Goal: Information Seeking & Learning: Understand process/instructions

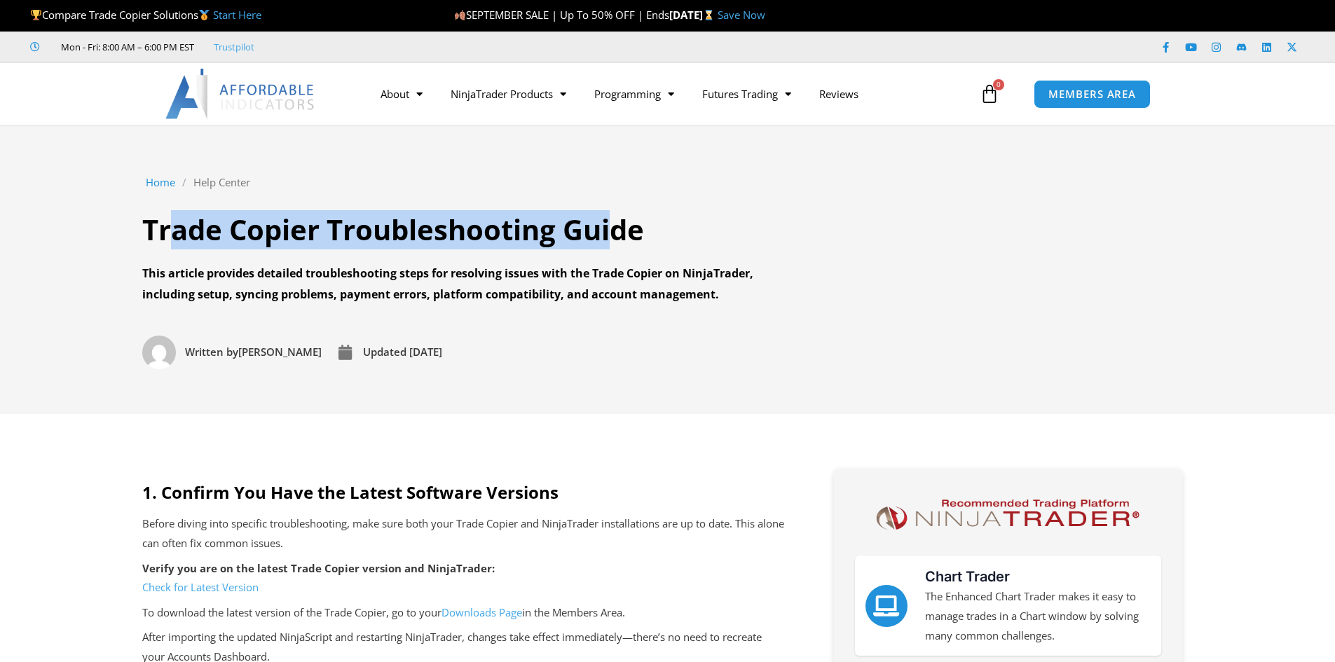
click at [609, 238] on h1 "Trade Copier Troubleshooting Guide" at bounding box center [464, 229] width 645 height 39
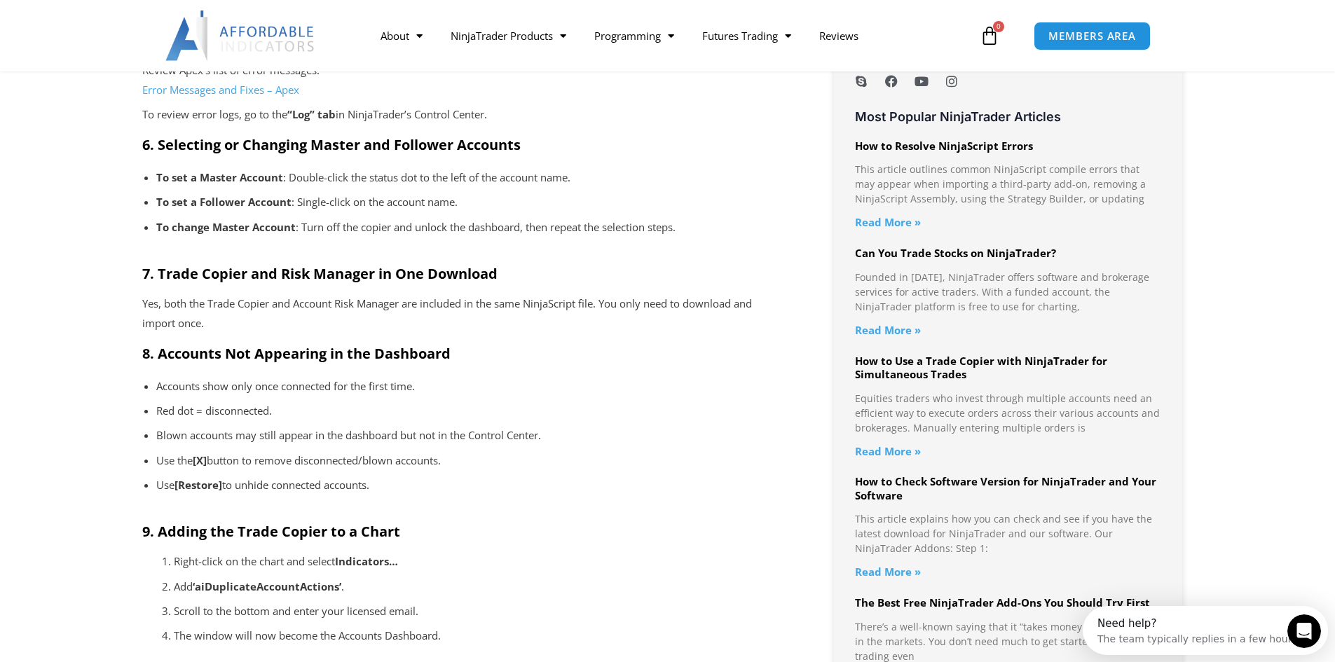
click at [319, 228] on p "To change Master Account : Turn off the copier and unlock the dashboard, then r…" at bounding box center [463, 228] width 615 height 20
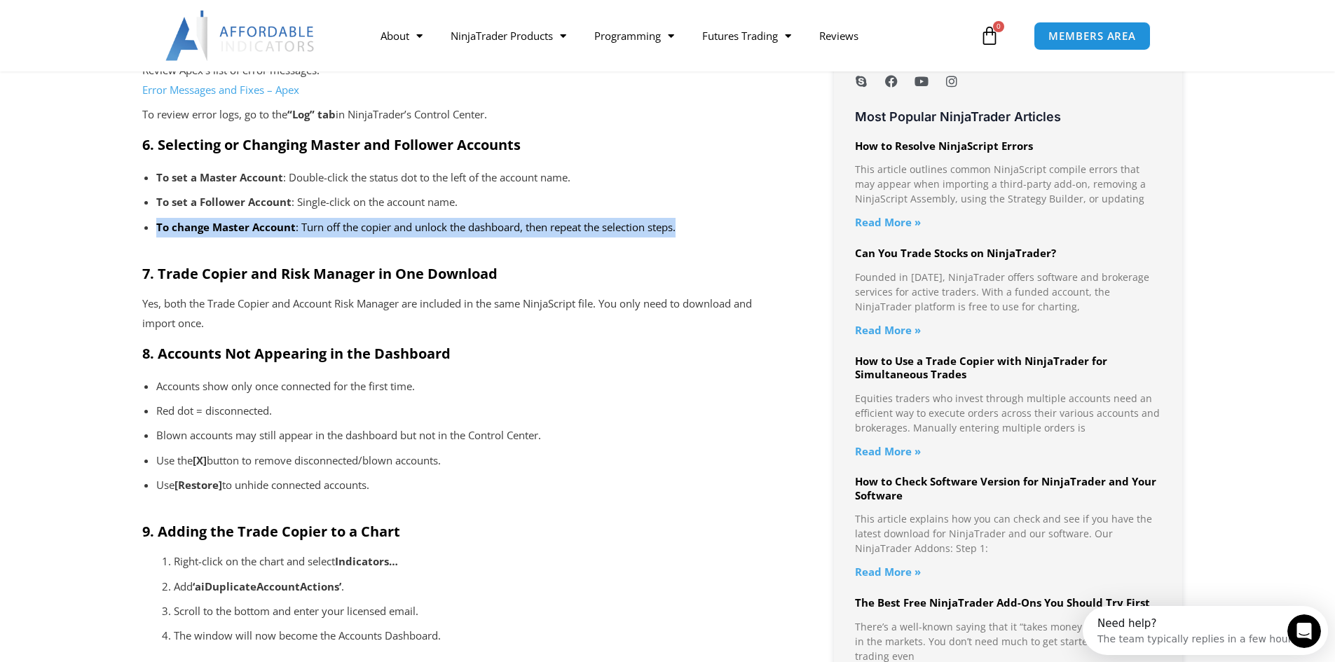
click at [319, 228] on p "To change Master Account : Turn off the copier and unlock the dashboard, then r…" at bounding box center [463, 228] width 615 height 20
click at [395, 231] on p "To change Master Account : Turn off the copier and unlock the dashboard, then r…" at bounding box center [463, 228] width 615 height 20
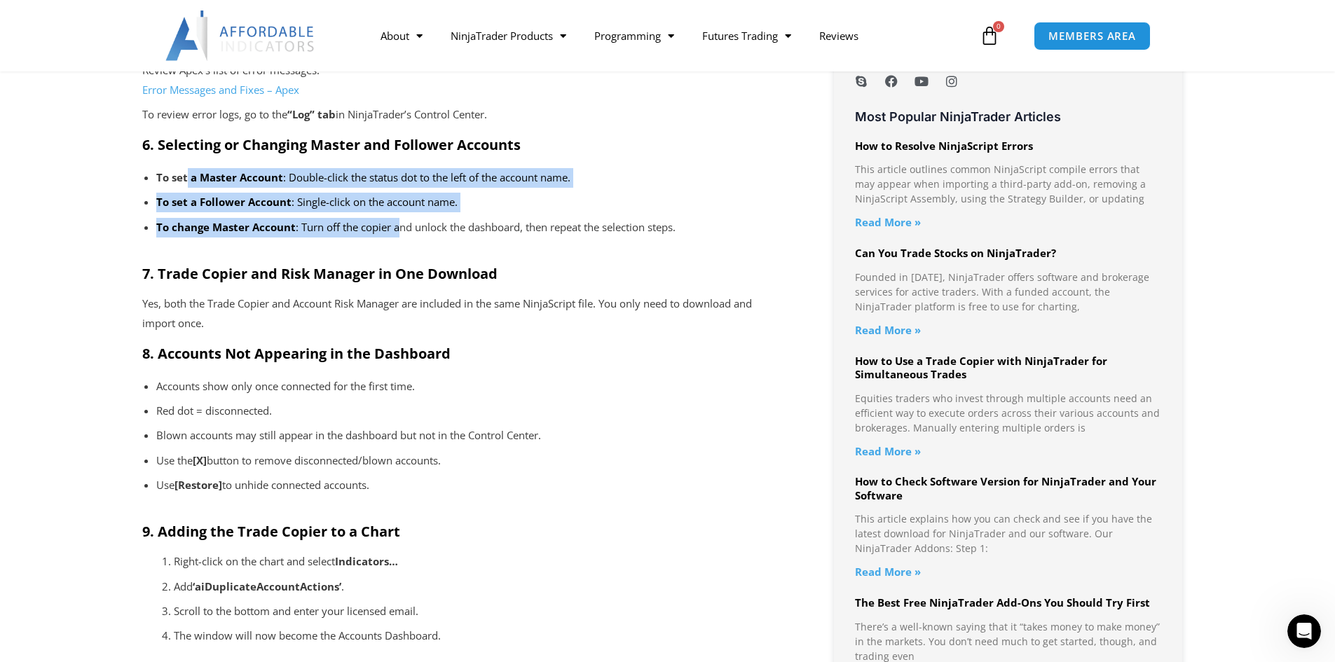
drag, startPoint x: 186, startPoint y: 178, endPoint x: 400, endPoint y: 228, distance: 218.9
click at [400, 228] on ul "To set a Master Account : Double-click the status dot to the left of the accoun…" at bounding box center [463, 209] width 643 height 88
click at [397, 236] on p "To change Master Account : Turn off the copier and unlock the dashboard, then r…" at bounding box center [463, 228] width 615 height 20
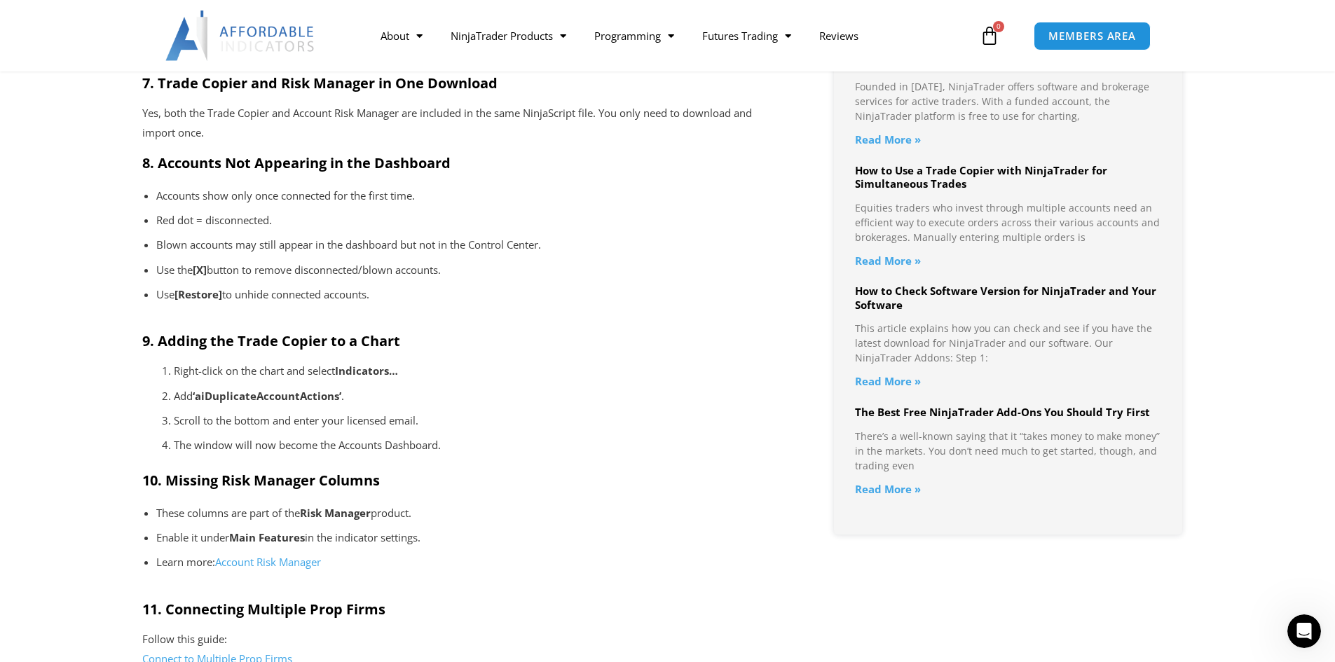
scroll to position [1402, 0]
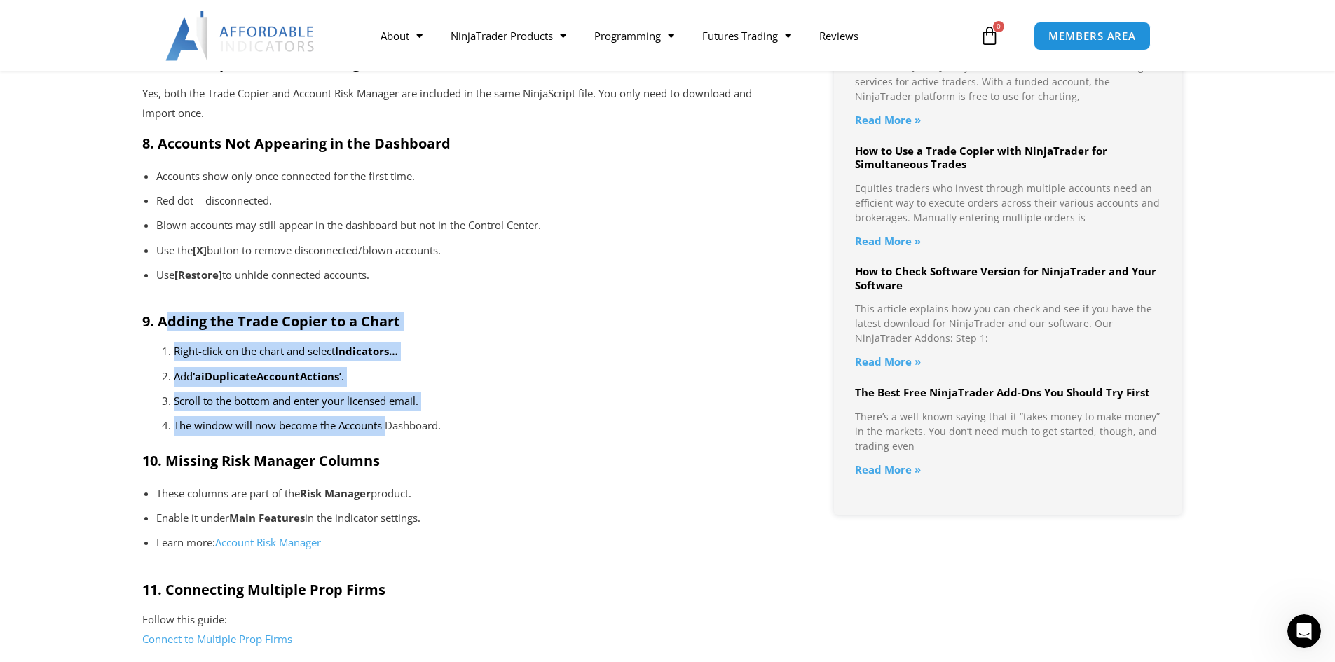
drag, startPoint x: 164, startPoint y: 318, endPoint x: 386, endPoint y: 429, distance: 248.3
click at [386, 429] on div "1. Confirm You Have the Latest Software Versions Before diving into specific tr…" at bounding box center [463, 277] width 643 height 2395
click at [386, 429] on p "The window will now become the Accounts Dashboard." at bounding box center [479, 426] width 611 height 20
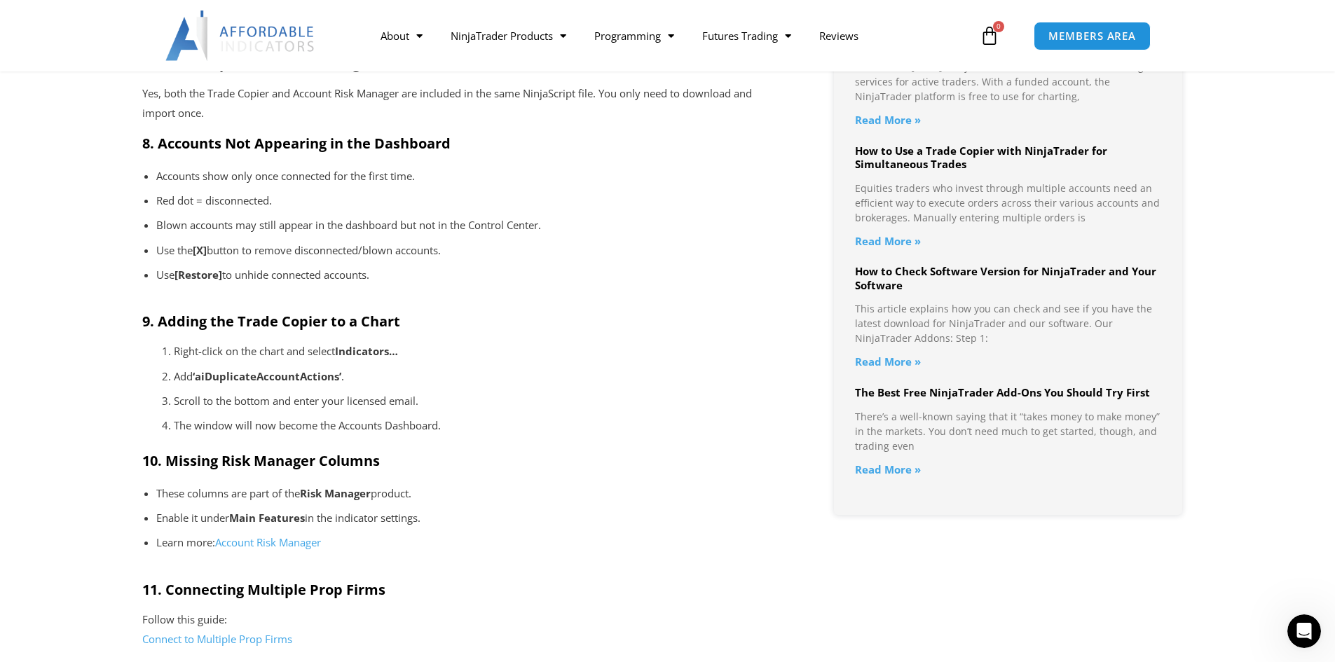
scroll to position [1823, 0]
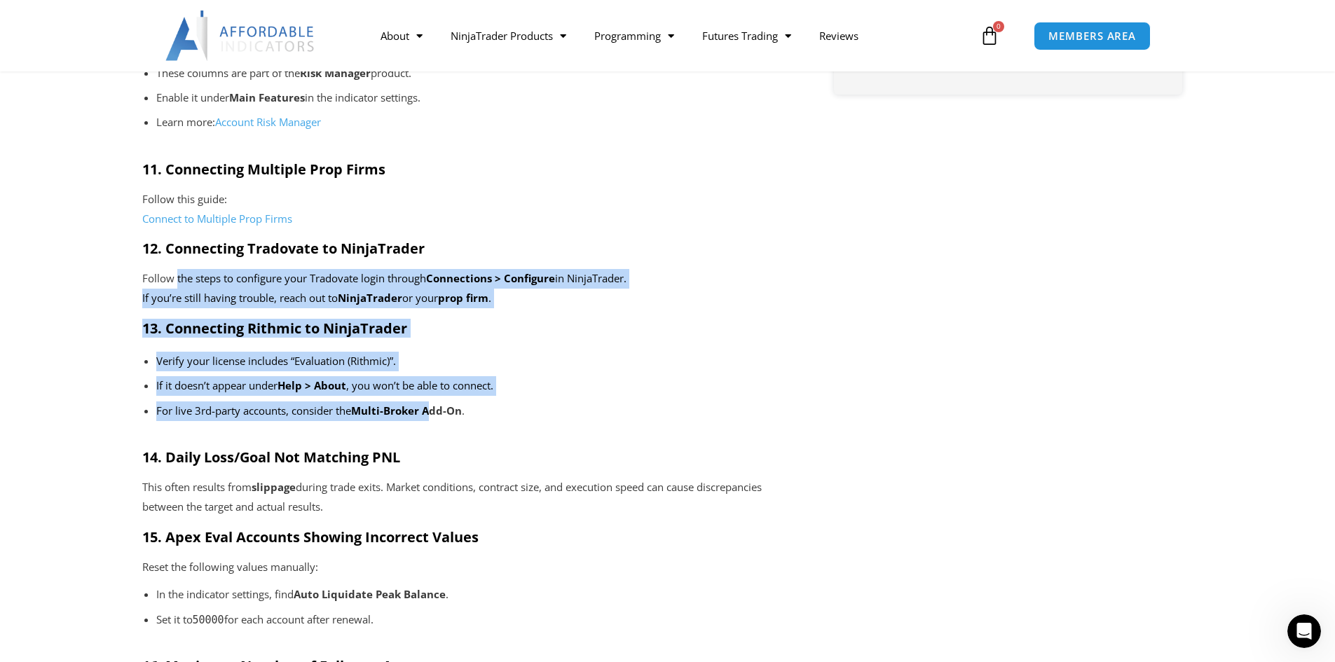
drag, startPoint x: 431, startPoint y: 412, endPoint x: 178, endPoint y: 266, distance: 292.4
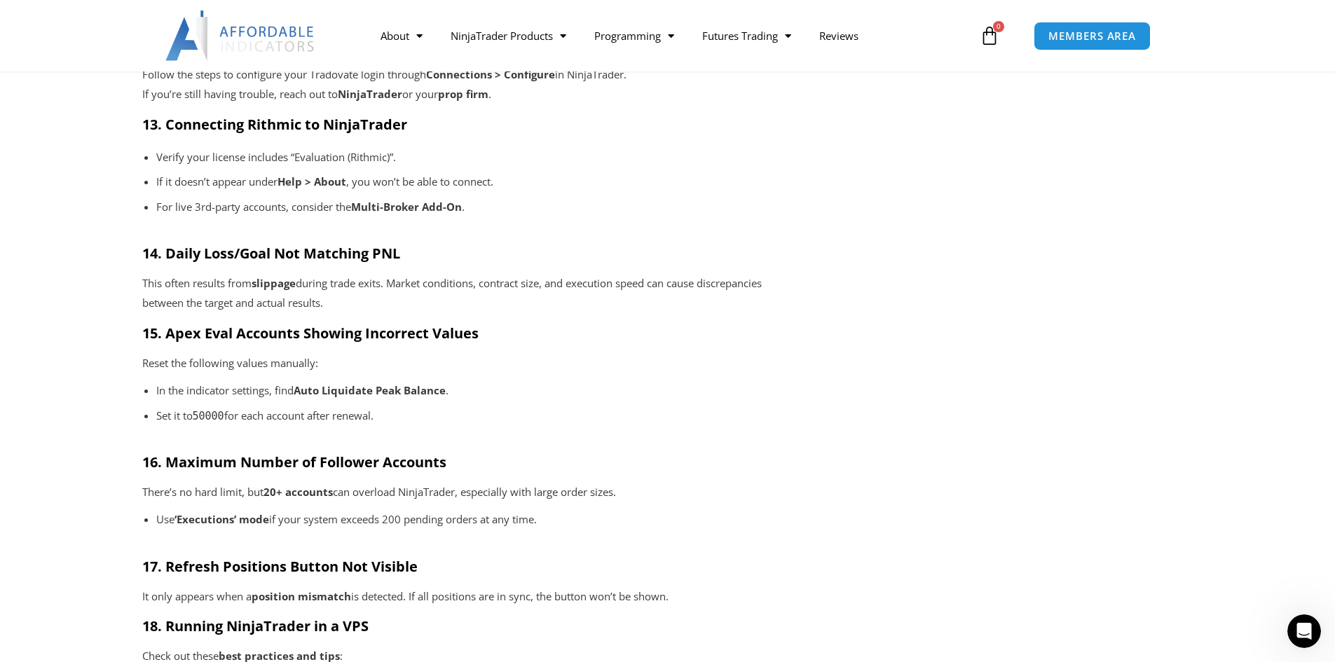
scroll to position [2033, 0]
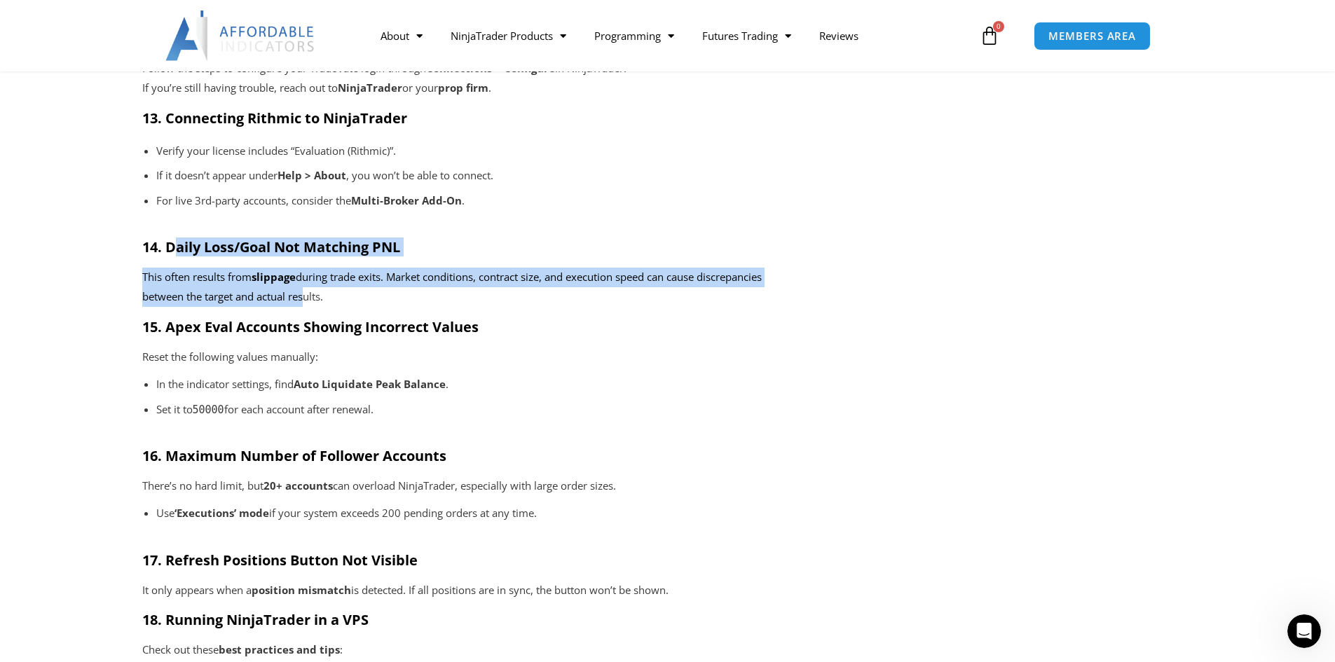
drag, startPoint x: 179, startPoint y: 247, endPoint x: 302, endPoint y: 306, distance: 136.4
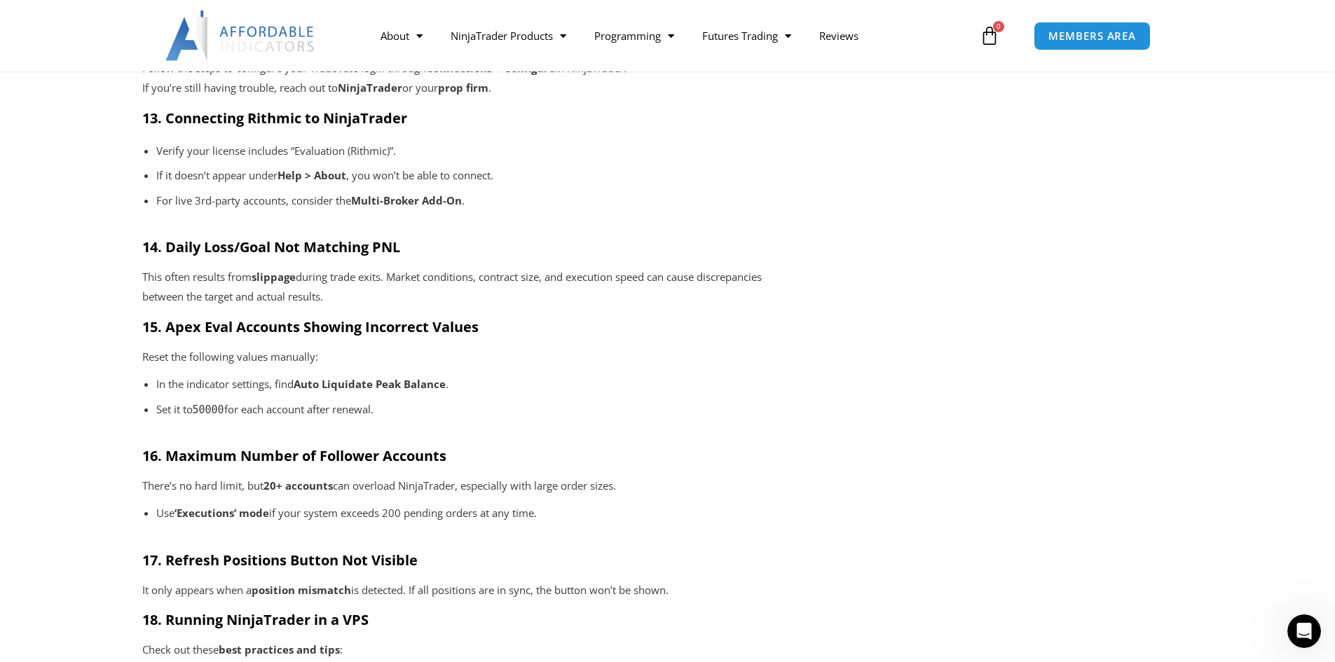
click at [295, 348] on p "Reset the following values manually:" at bounding box center [463, 358] width 643 height 20
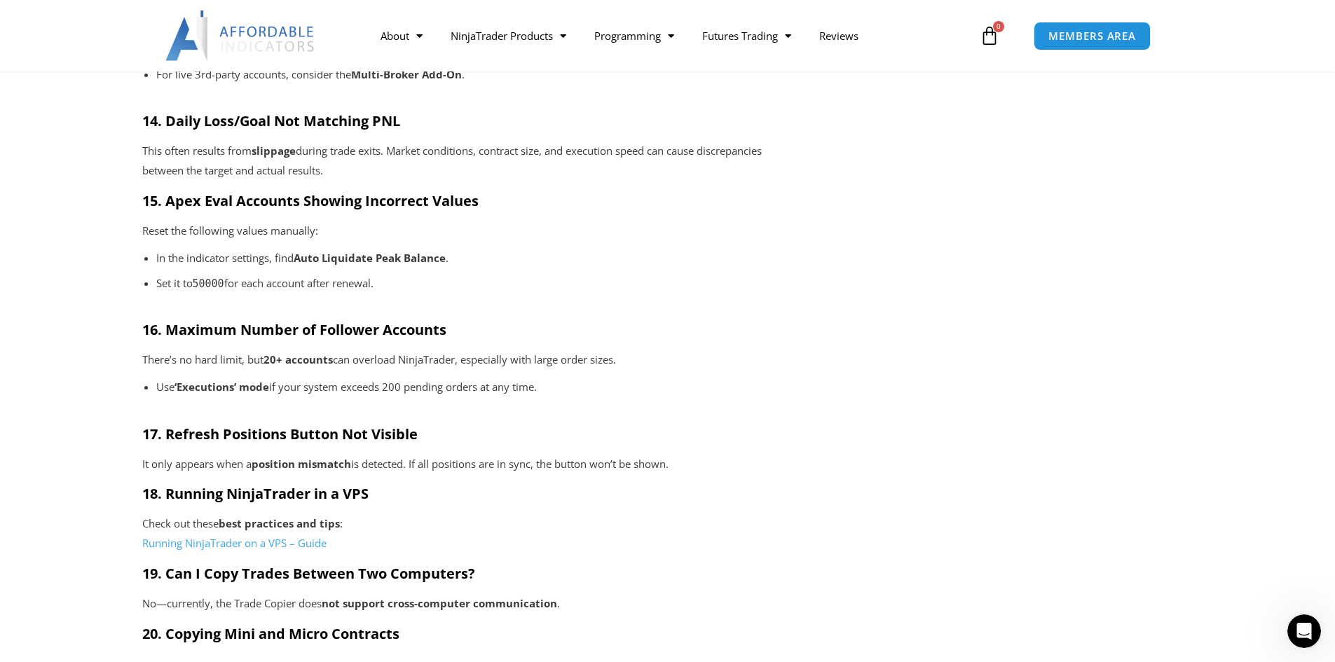
scroll to position [2173, 0]
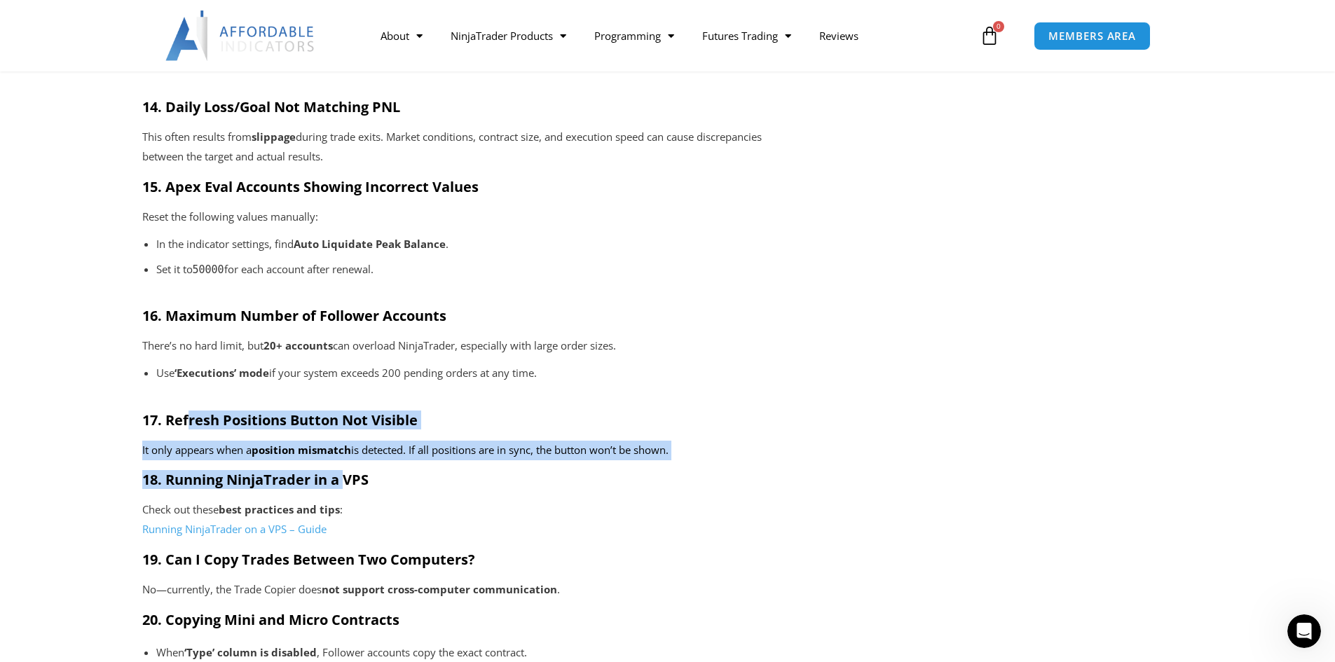
drag, startPoint x: 217, startPoint y: 416, endPoint x: 345, endPoint y: 473, distance: 139.9
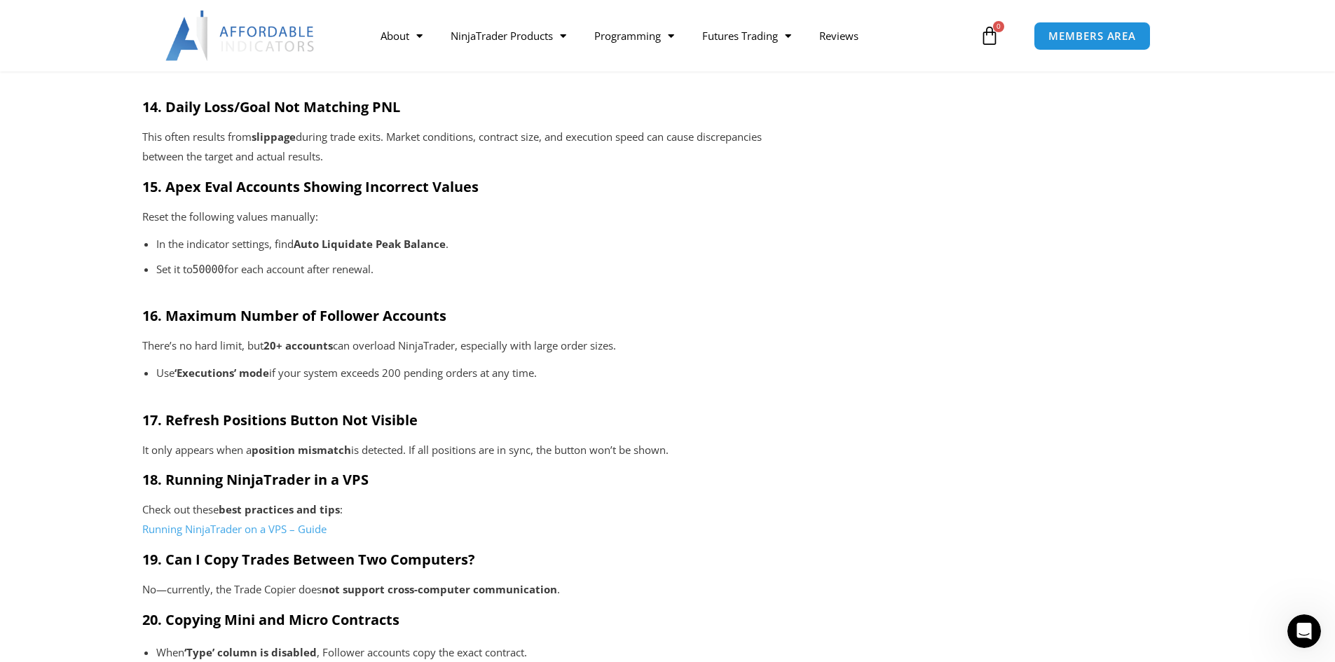
click at [307, 510] on strong "best practices and tips" at bounding box center [279, 510] width 121 height 14
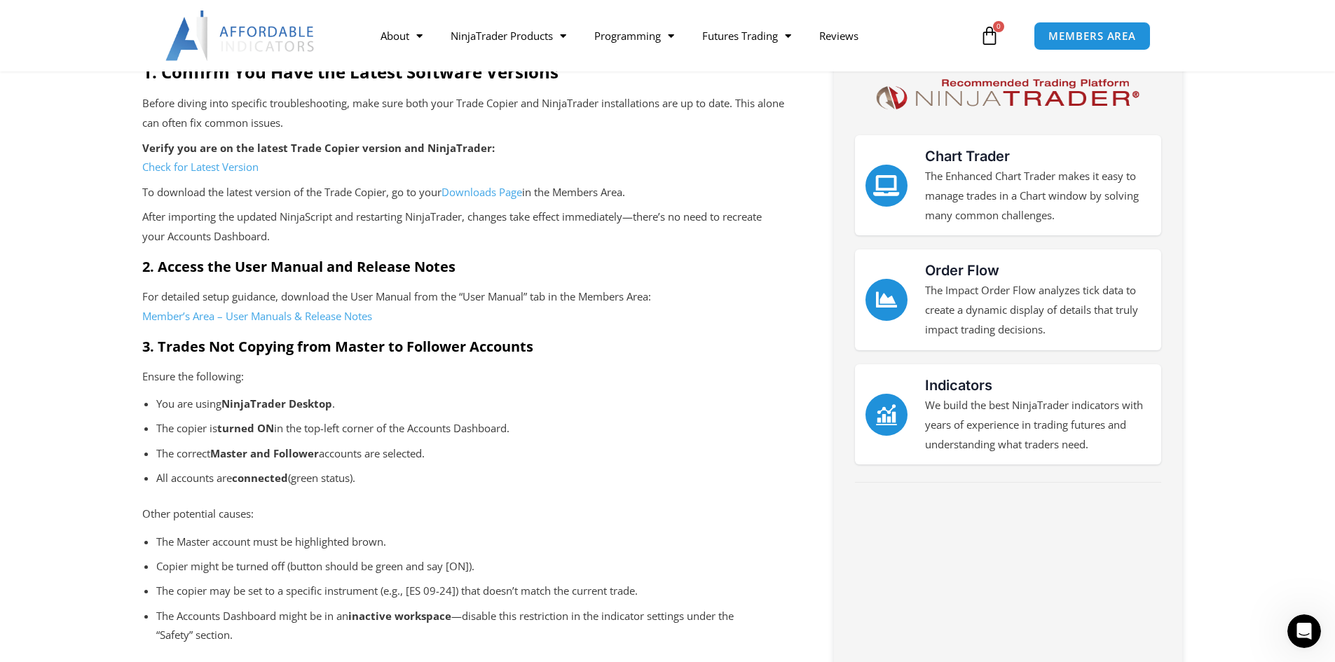
scroll to position [210, 0]
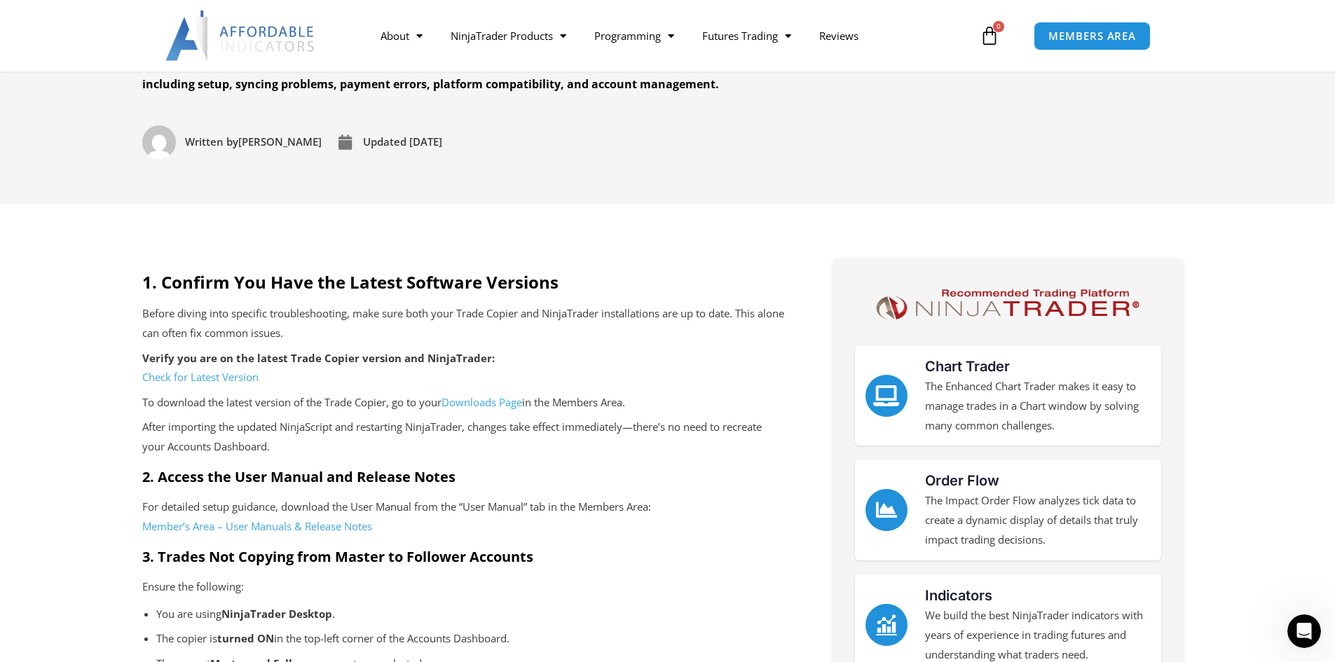
click at [421, 401] on p "To download the latest version of the Trade Copier, go to your Downloads Page i…" at bounding box center [463, 403] width 643 height 20
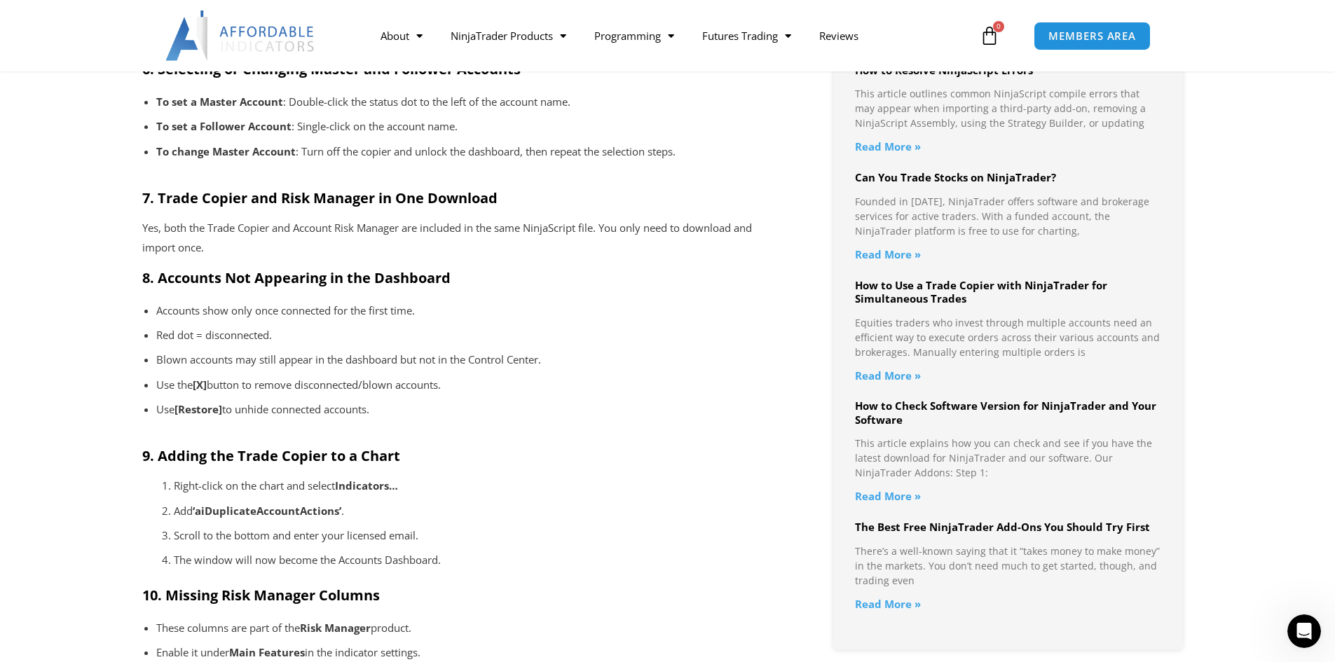
scroll to position [1612, 0]
